Goal: Task Accomplishment & Management: Manage account settings

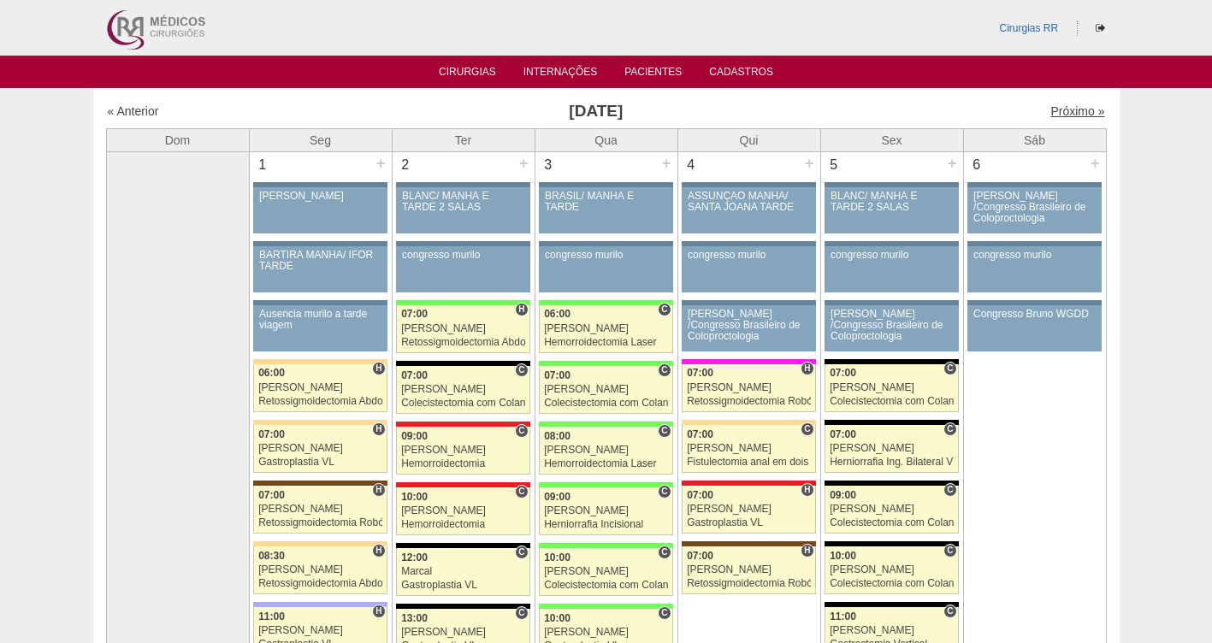
click at [1057, 106] on link "Próximo »" at bounding box center [1078, 111] width 54 height 14
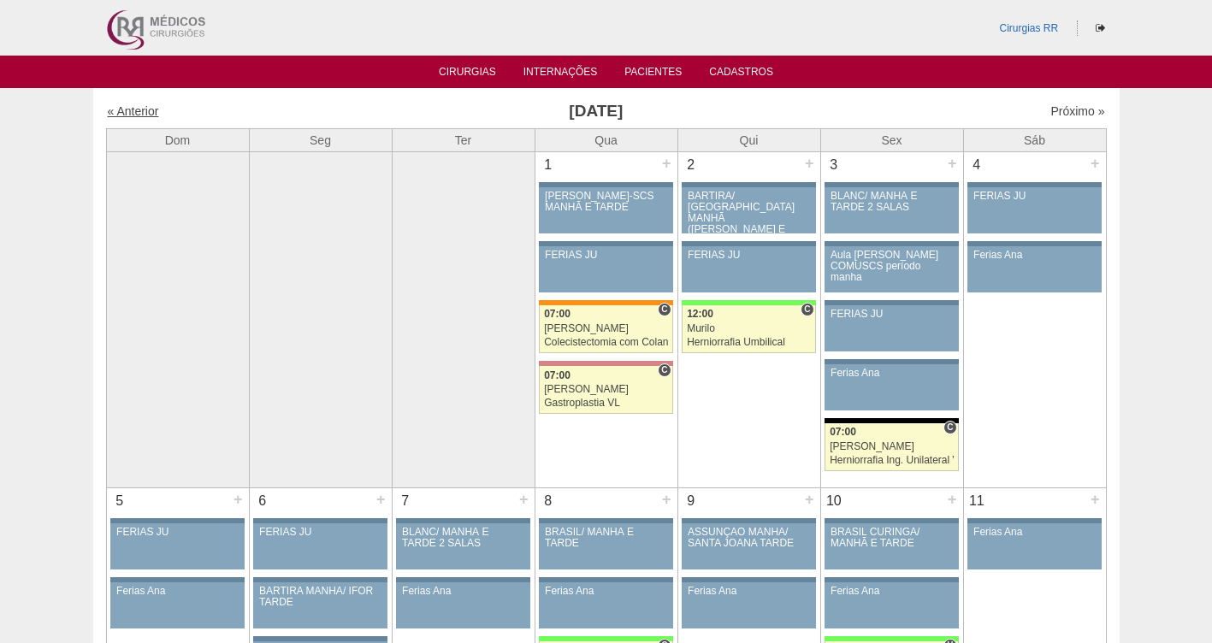
click at [130, 112] on link "« Anterior" at bounding box center [133, 111] width 51 height 14
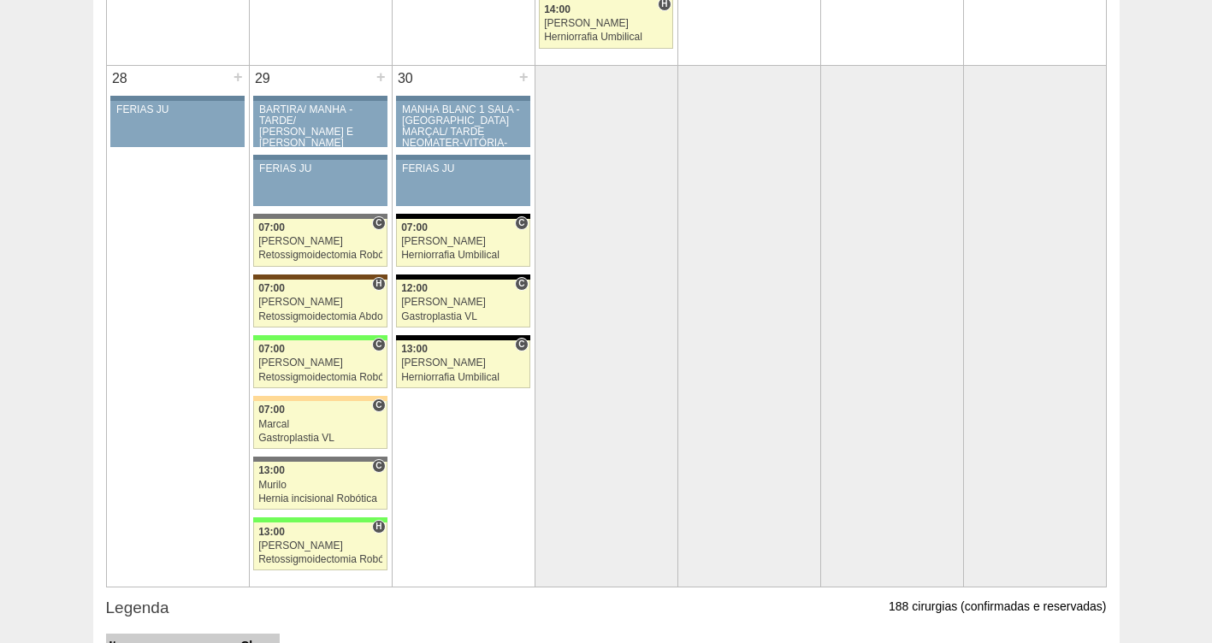
scroll to position [3265, 0]
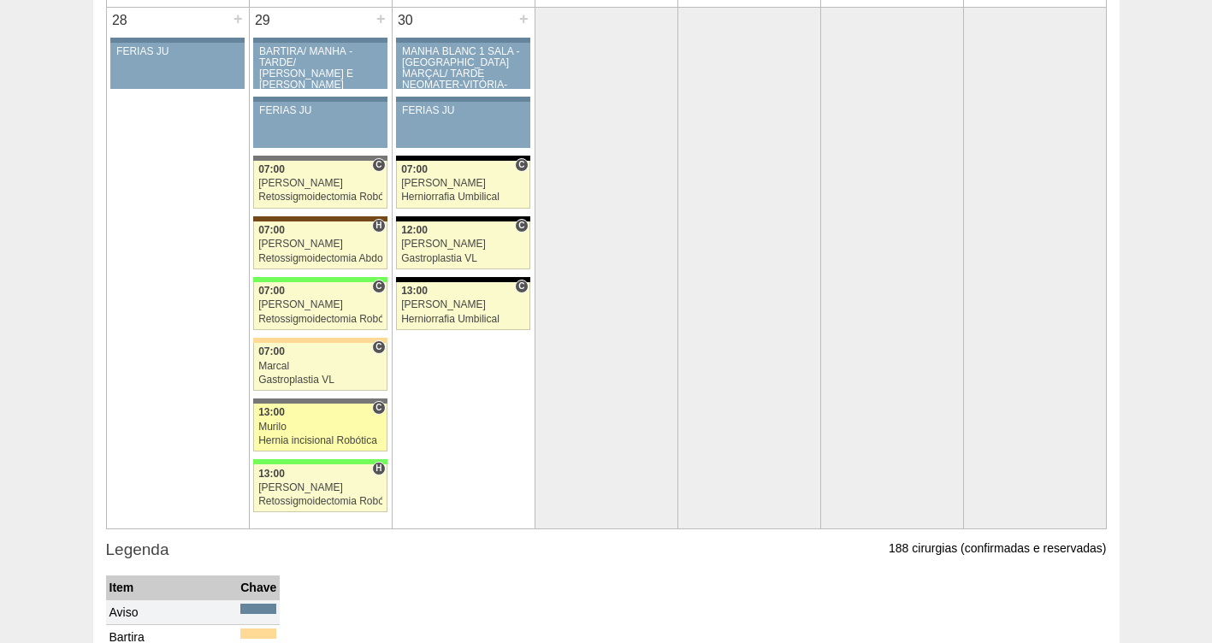
click at [283, 437] on div "Hernia incisional Robótica" at bounding box center [320, 440] width 124 height 11
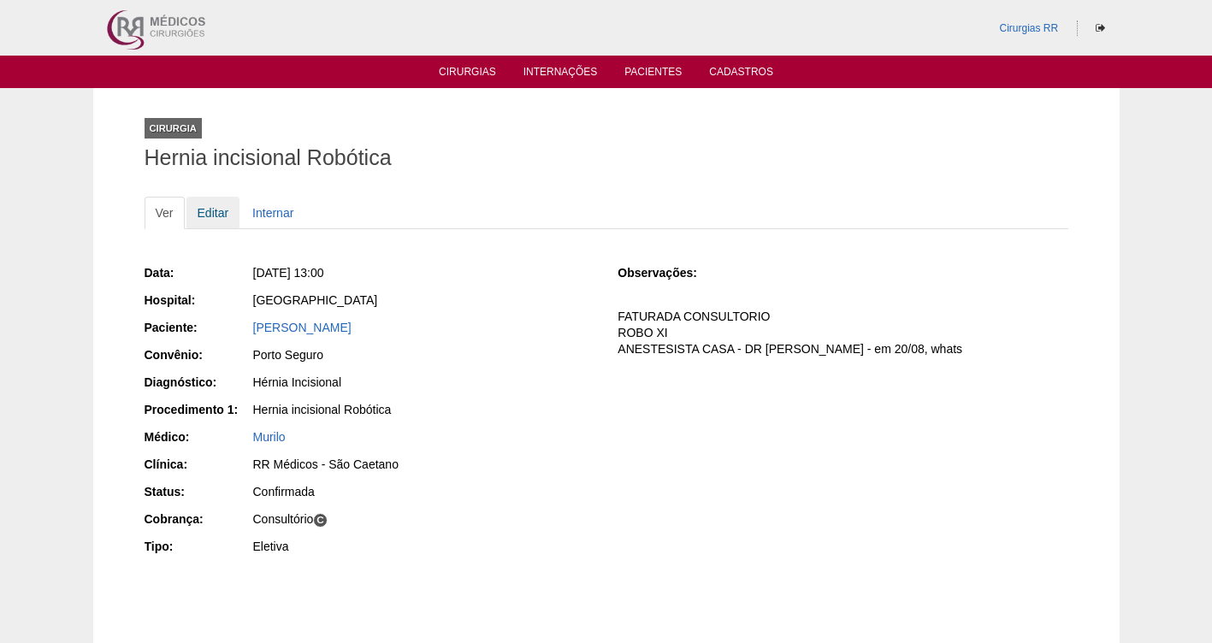
click at [204, 211] on link "Editar" at bounding box center [214, 213] width 54 height 33
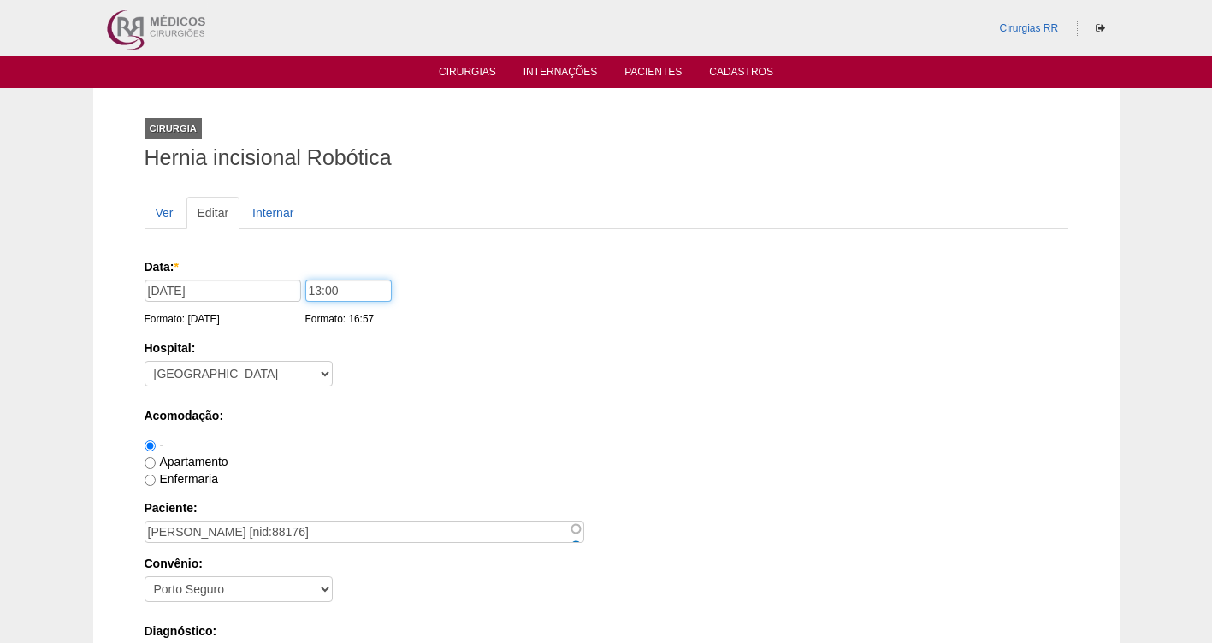
click at [345, 293] on input "13:00" at bounding box center [348, 291] width 86 height 22
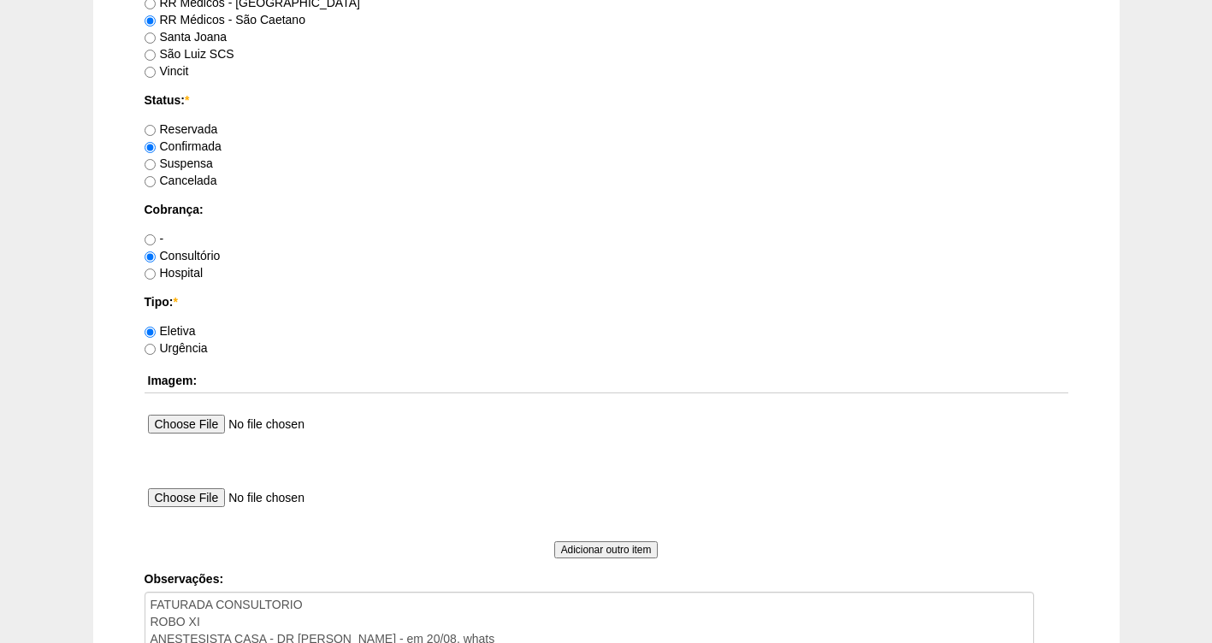
scroll to position [1414, 0]
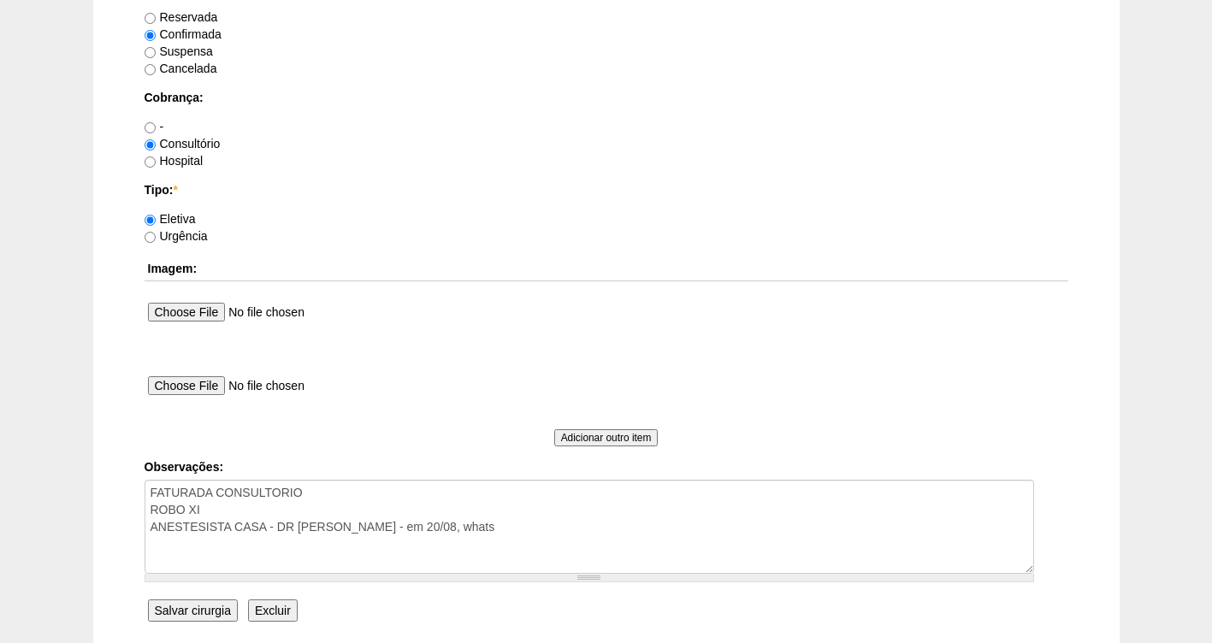
type input "13:40"
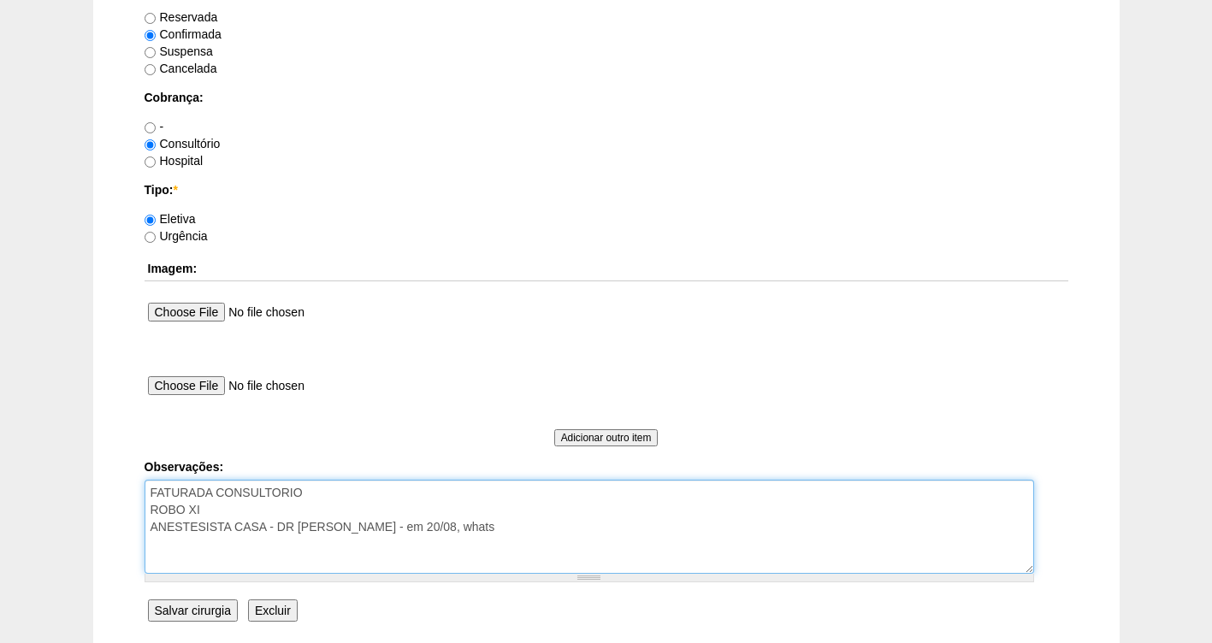
click at [552, 531] on textarea "FATURADA CONSULTORIO ROBO XI ANESTESISTA CASA - DR MURILO CIENTE - em 20/08, wh…" at bounding box center [590, 527] width 890 height 94
type textarea "FATURADA CONSULTORIO ROBO XI ANESTESISTA CASA - DR MURILO CIENTE - em 20/08, wh…"
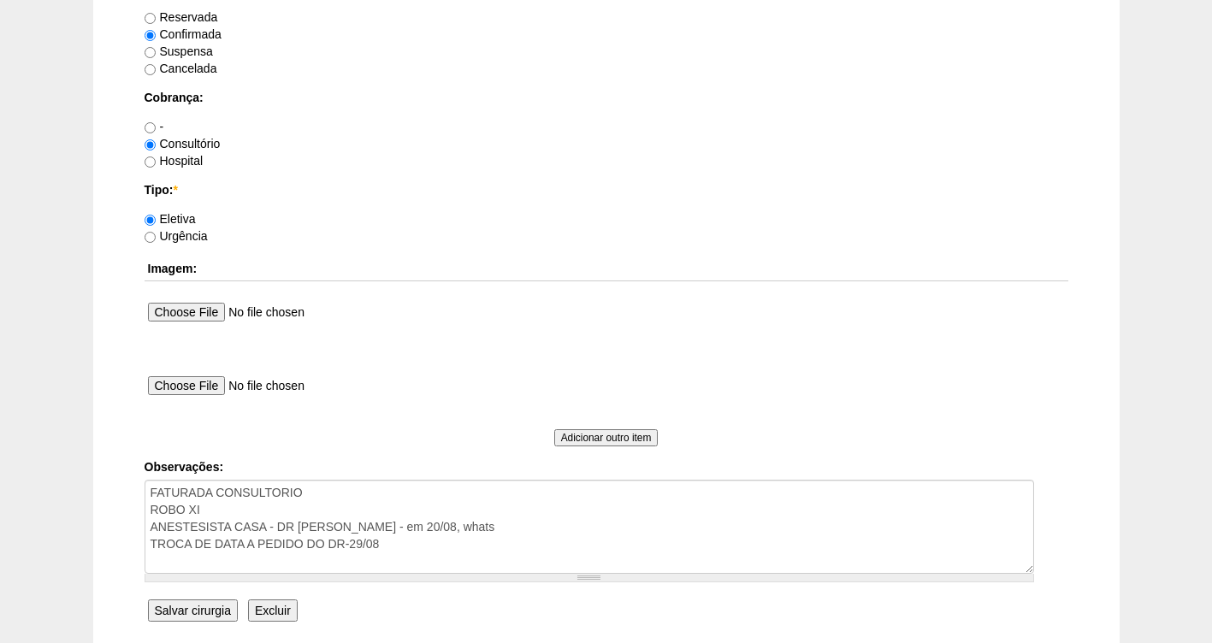
click at [199, 613] on input "Salvar cirurgia" at bounding box center [193, 611] width 90 height 22
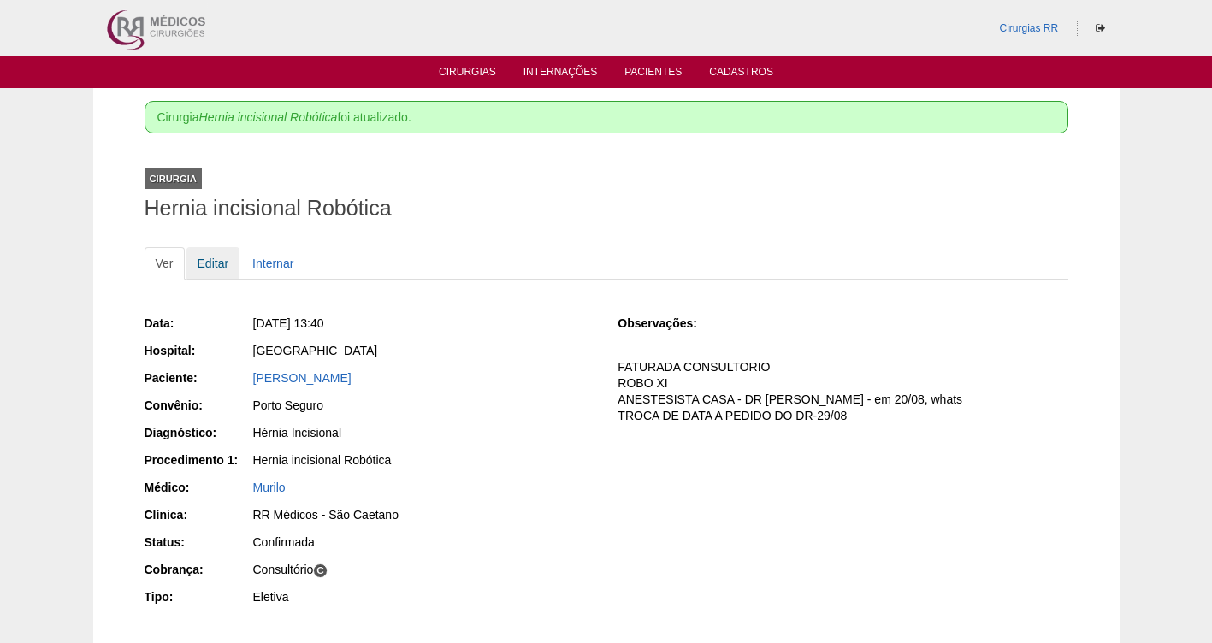
click at [206, 267] on link "Editar" at bounding box center [214, 263] width 54 height 33
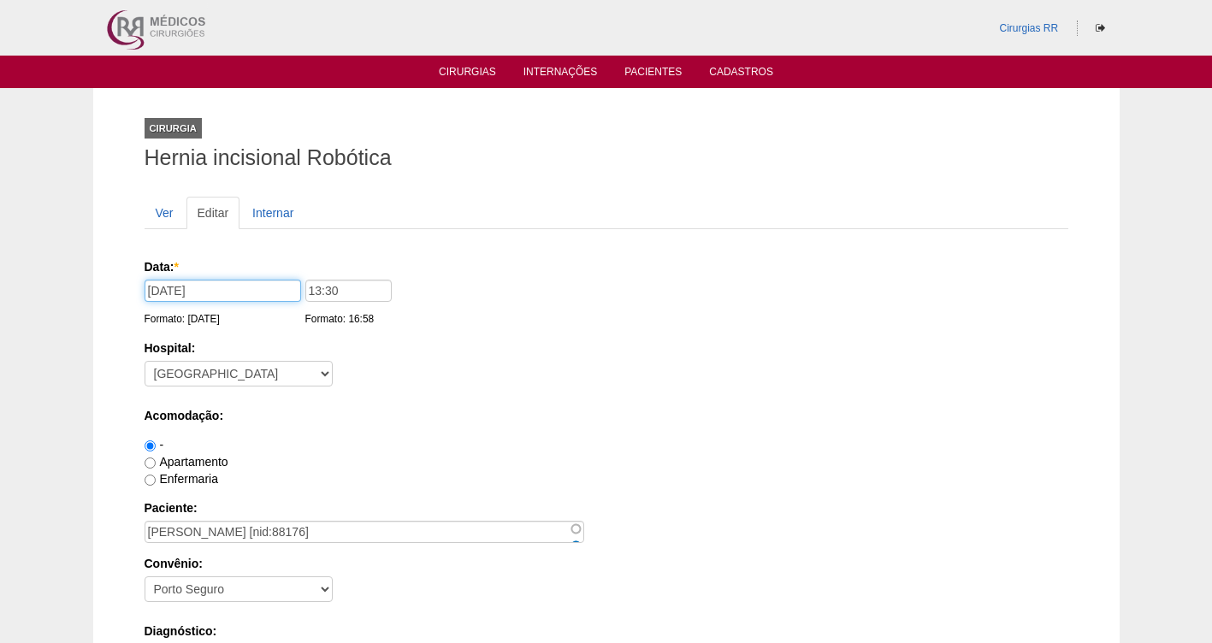
click at [225, 292] on input "[DATE]" at bounding box center [223, 291] width 157 height 22
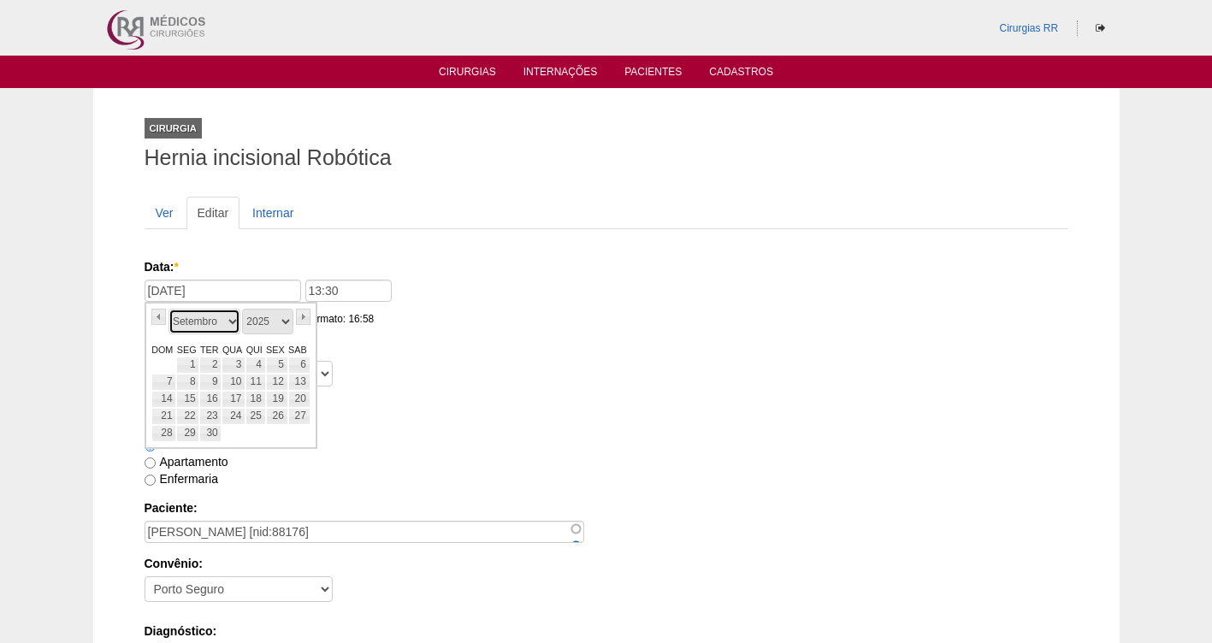
click at [231, 322] on select "Janeiro Fevereiro Março Abril Maio Junho Julho Agosto Setembro Outubro Novembro…" at bounding box center [205, 322] width 72 height 26
click at [258, 363] on link "2" at bounding box center [256, 365] width 20 height 17
type input "[DATE]"
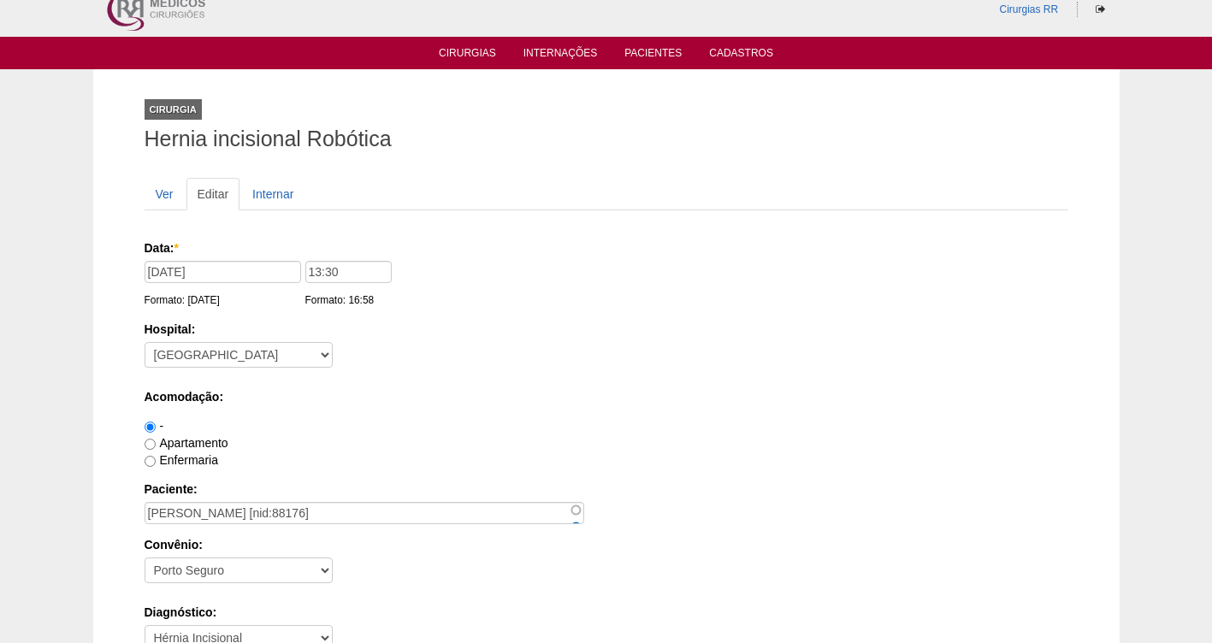
scroll to position [25, 0]
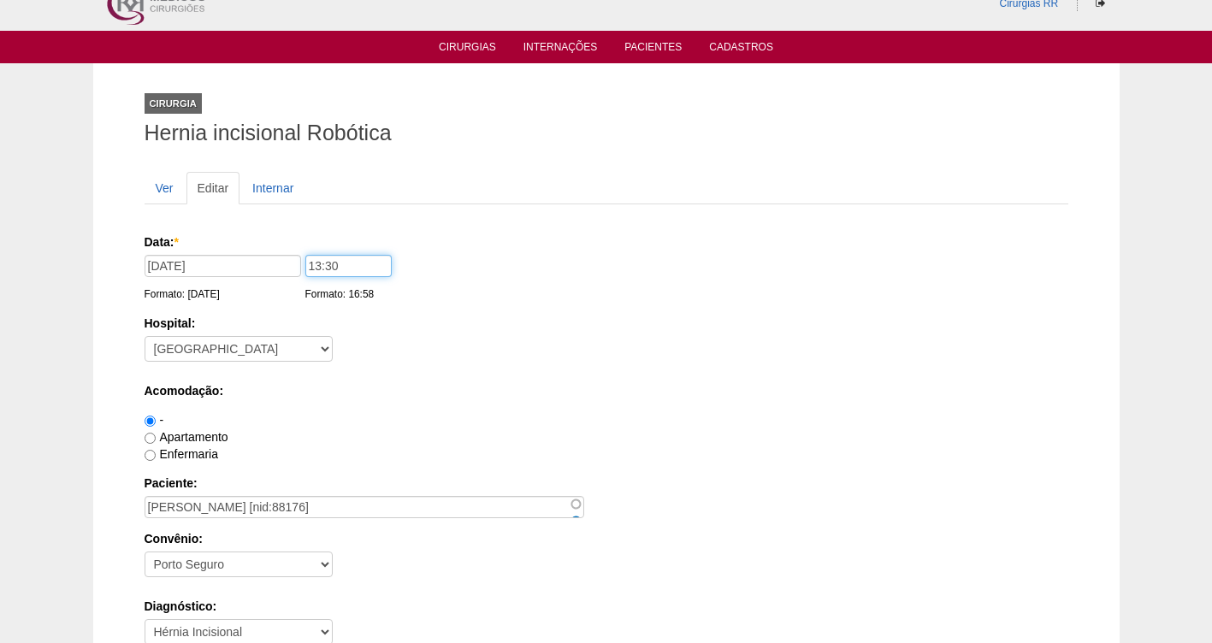
click at [345, 262] on input "13:30" at bounding box center [348, 266] width 86 height 22
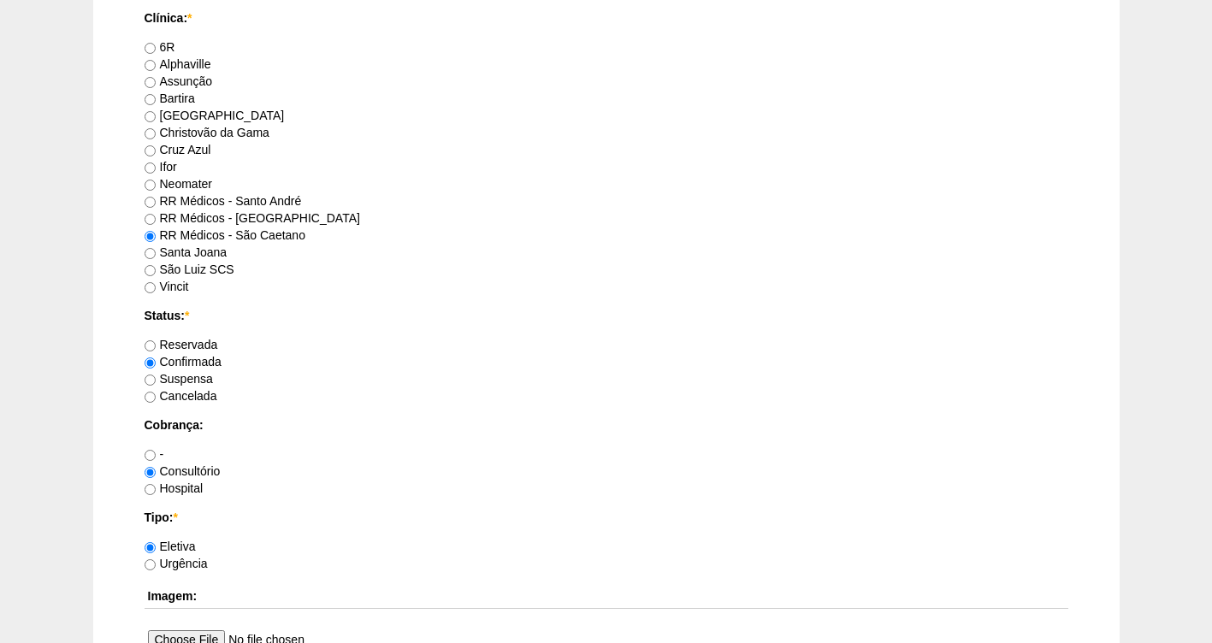
scroll to position [1477, 0]
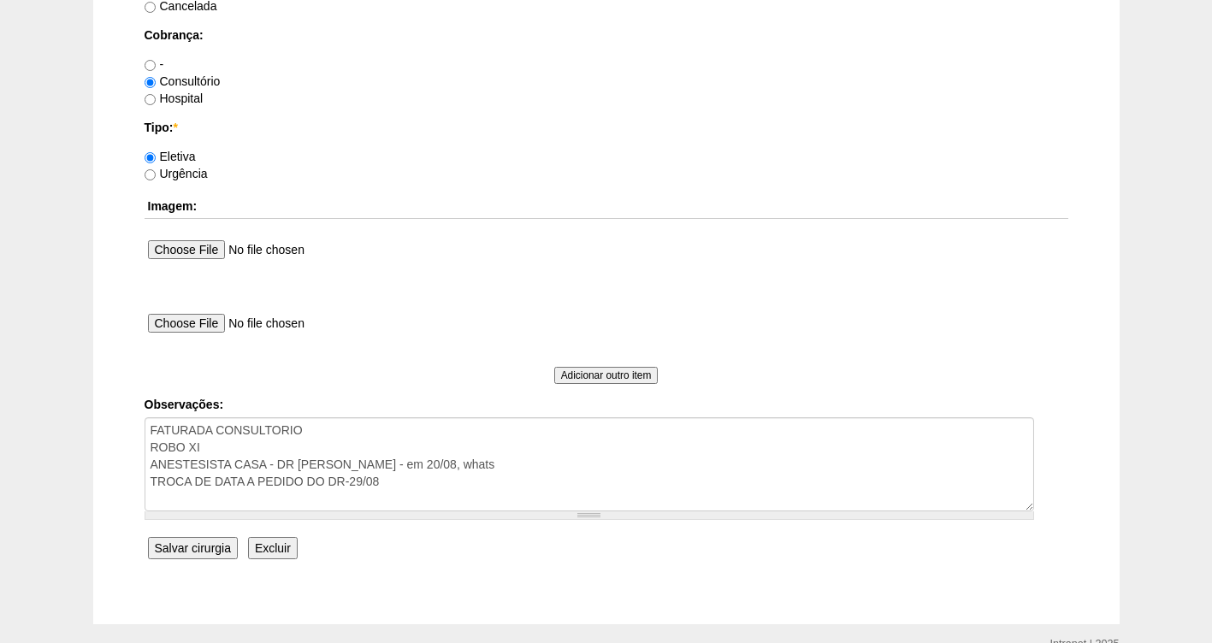
type input "13:40"
click at [189, 548] on input "Salvar cirurgia" at bounding box center [193, 548] width 90 height 22
